Goal: Transaction & Acquisition: Book appointment/travel/reservation

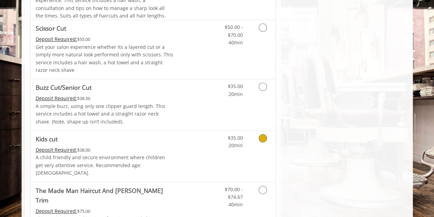
scroll to position [309, 0]
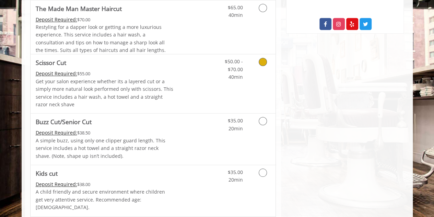
click at [164, 88] on p "Get your salon experience whether its a layered cut or a simply more natural lo…" at bounding box center [105, 93] width 138 height 31
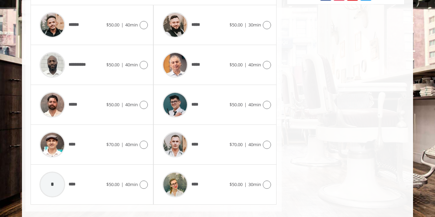
scroll to position [347, 0]
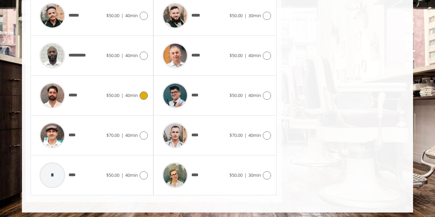
click at [140, 91] on icon at bounding box center [144, 95] width 8 height 8
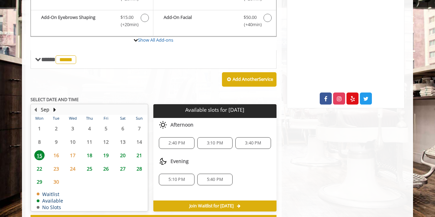
scroll to position [261, 0]
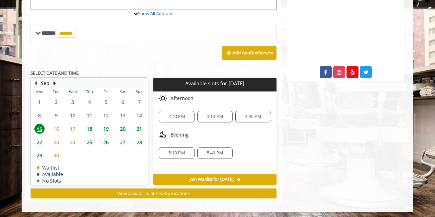
click at [91, 126] on span "18" at bounding box center [89, 129] width 10 height 10
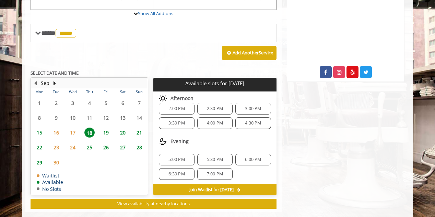
scroll to position [271, 0]
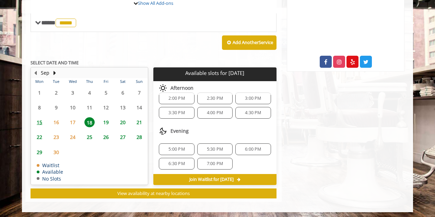
click at [176, 163] on span "6:30 PM" at bounding box center [177, 163] width 16 height 5
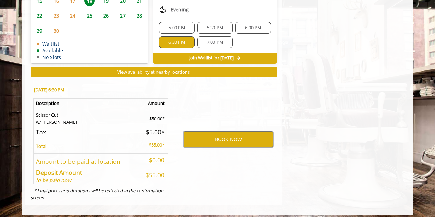
scroll to position [395, 0]
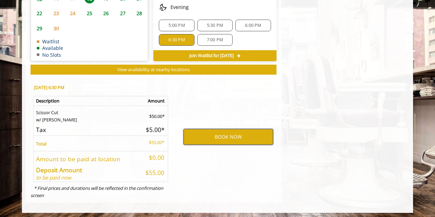
click at [222, 136] on button "BOOK NOW" at bounding box center [229, 137] width 90 height 16
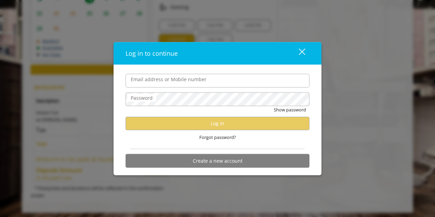
click at [154, 82] on input "Email address or Mobile number" at bounding box center [218, 80] width 184 height 14
click at [126, 137] on div "Forgot password?" at bounding box center [218, 137] width 184 height 14
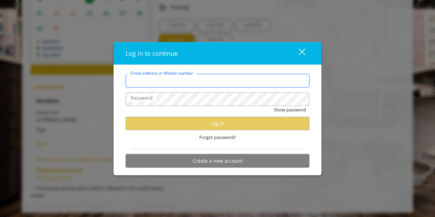
click at [178, 87] on input "Email address or Mobile number" at bounding box center [218, 80] width 184 height 14
type input "**********"
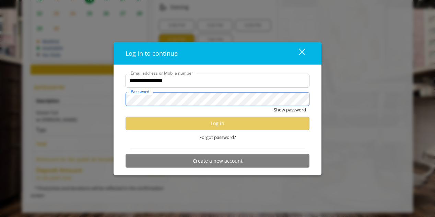
scroll to position [0, 0]
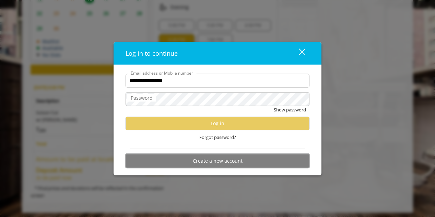
click at [198, 162] on button "Create a new account" at bounding box center [218, 160] width 184 height 13
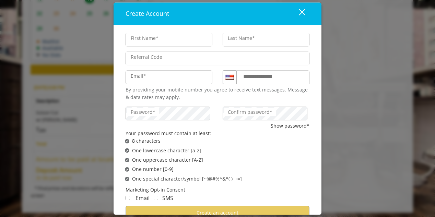
click at [154, 40] on input "First Name*" at bounding box center [169, 40] width 87 height 14
type input "*******"
click at [249, 37] on label "Last Name*" at bounding box center [241, 38] width 34 height 8
click at [252, 42] on label "Last Name*" at bounding box center [241, 38] width 34 height 8
click at [252, 42] on input "Last Name*" at bounding box center [266, 40] width 87 height 14
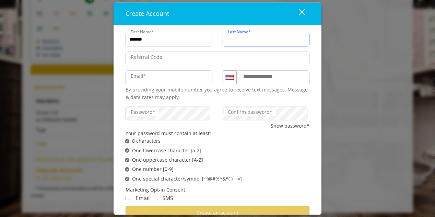
click at [235, 41] on input "Last Name*" at bounding box center [266, 40] width 87 height 14
type input "******"
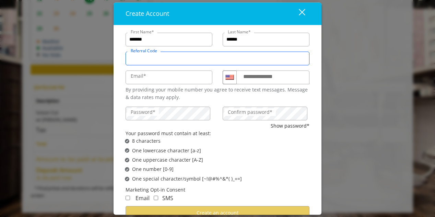
click at [183, 62] on input "Referral Code" at bounding box center [218, 58] width 184 height 14
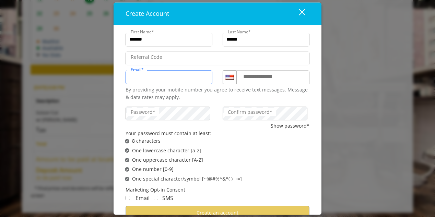
click at [141, 82] on input "Email*" at bounding box center [169, 77] width 87 height 14
type input "**********"
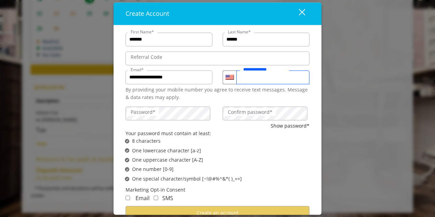
click at [274, 83] on input "**********" at bounding box center [273, 77] width 73 height 14
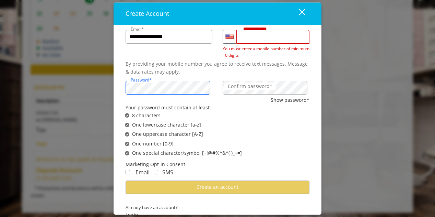
scroll to position [51, 0]
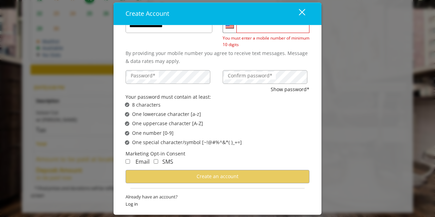
click at [127, 164] on form "**********" at bounding box center [218, 94] width 184 height 233
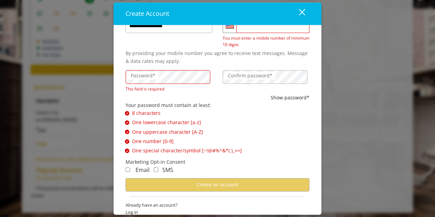
click at [152, 169] on div "SMS" at bounding box center [162, 170] width 24 height 9
click at [154, 70] on div "Password*" at bounding box center [169, 77] width 87 height 14
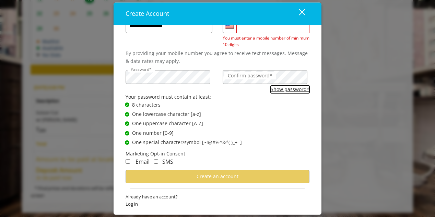
click at [290, 90] on button "Show password*" at bounding box center [290, 89] width 39 height 8
click at [255, 75] on label "Confirm password*" at bounding box center [249, 76] width 51 height 8
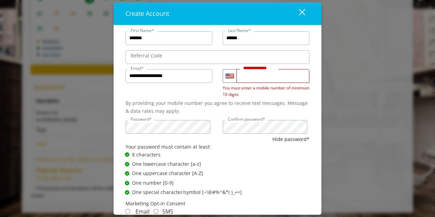
scroll to position [0, 0]
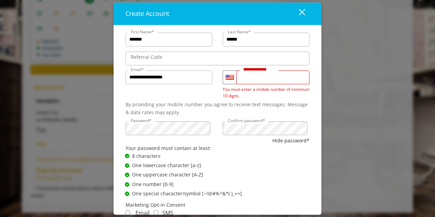
click at [274, 77] on input "*********" at bounding box center [273, 77] width 73 height 14
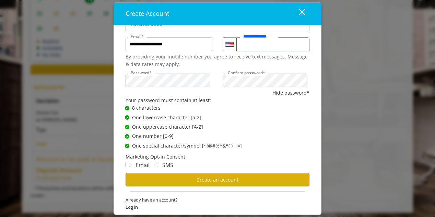
scroll to position [36, 0]
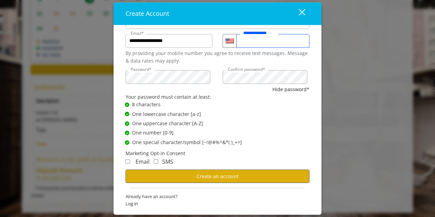
type input "**********"
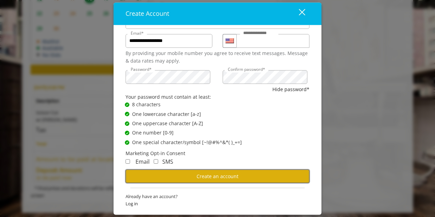
click at [228, 178] on span "Create an account" at bounding box center [218, 176] width 42 height 7
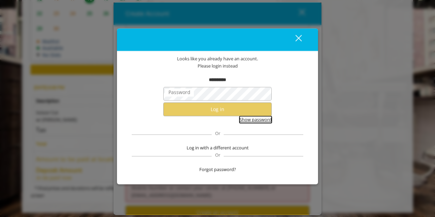
click at [260, 120] on button "Show password" at bounding box center [256, 119] width 32 height 7
click at [220, 168] on span "Forgot password?" at bounding box center [217, 169] width 37 height 7
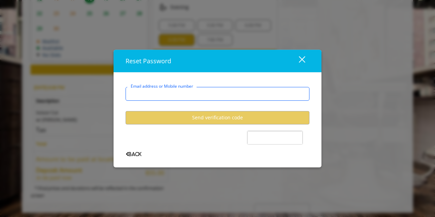
click at [164, 100] on input "Email address or Mobile number" at bounding box center [218, 94] width 184 height 14
click at [168, 96] on input "Email address or Mobile number" at bounding box center [218, 94] width 184 height 14
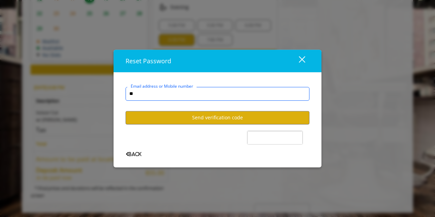
type input "*"
type input "**********"
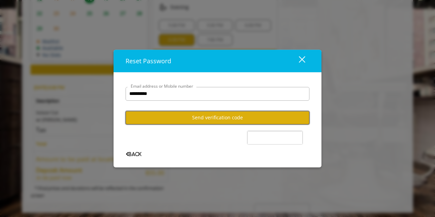
click at [187, 116] on button "Send verification code" at bounding box center [218, 117] width 184 height 13
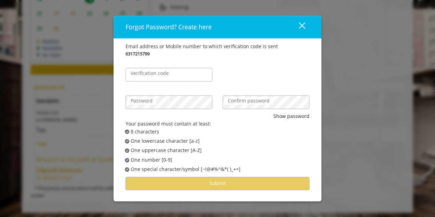
click at [159, 76] on label "Verification code" at bounding box center [149, 73] width 45 height 8
click at [159, 76] on input "Verification code" at bounding box center [169, 75] width 87 height 14
type input "******"
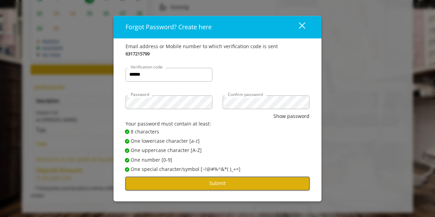
click at [234, 184] on button "Submit" at bounding box center [218, 182] width 184 height 13
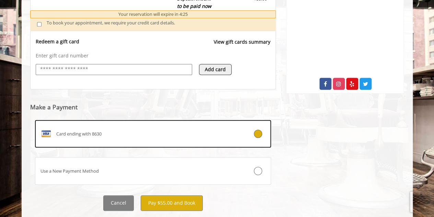
scroll to position [266, 0]
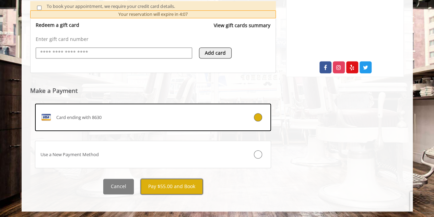
click at [171, 189] on button "Pay $55.00 and Book" at bounding box center [172, 185] width 62 height 15
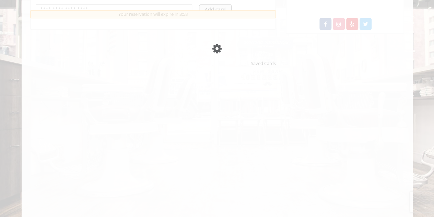
scroll to position [285, 0]
